Goal: Task Accomplishment & Management: Complete application form

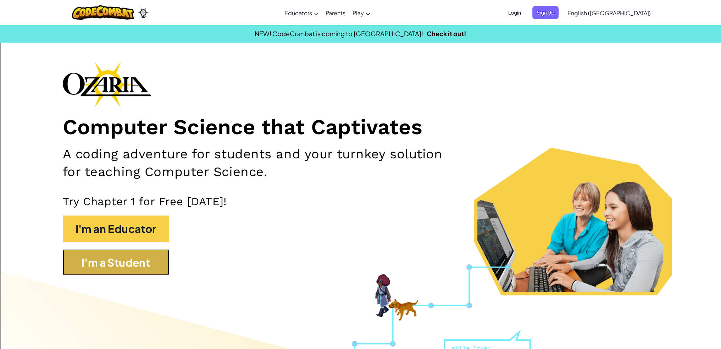
click at [150, 258] on button "I'm a Student" at bounding box center [116, 262] width 106 height 27
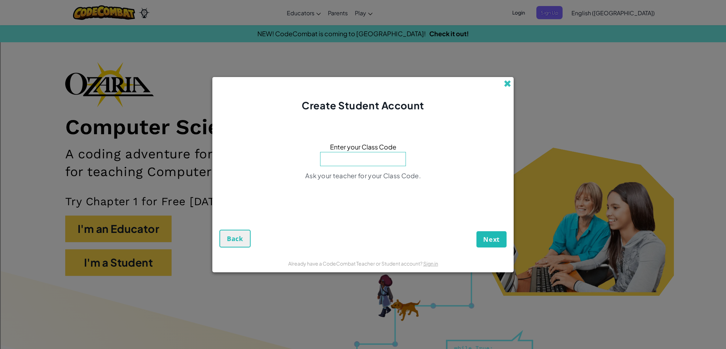
click at [505, 87] on span at bounding box center [507, 83] width 7 height 7
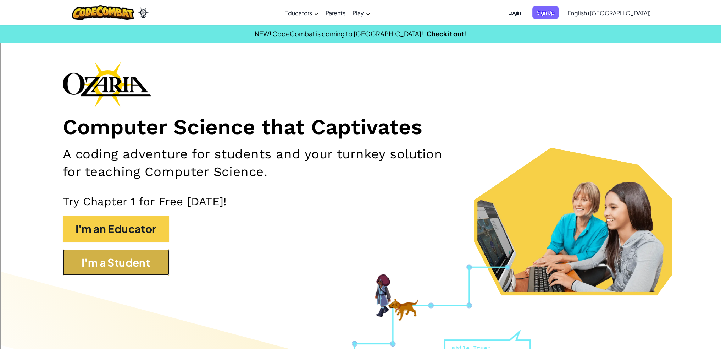
click at [122, 265] on button "I'm a Student" at bounding box center [116, 262] width 106 height 27
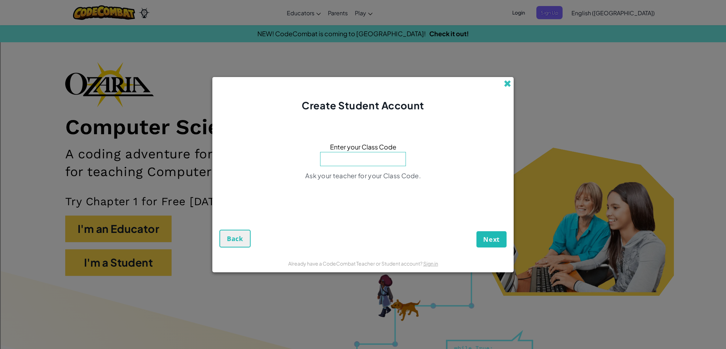
click at [508, 80] on span at bounding box center [507, 83] width 7 height 7
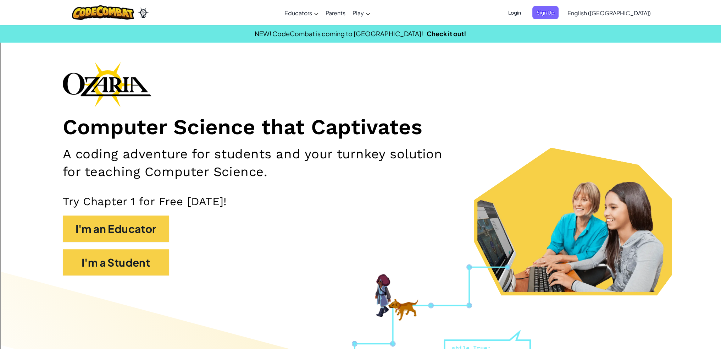
click at [525, 16] on span "Login" at bounding box center [514, 12] width 21 height 13
